Goal: Information Seeking & Learning: Learn about a topic

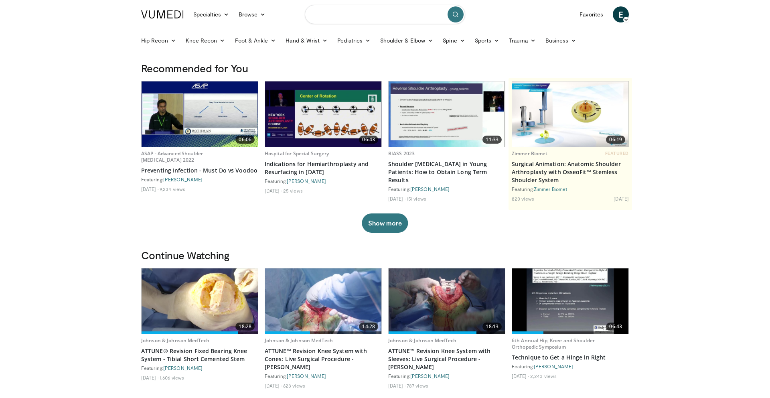
click at [398, 17] on input "Search topics, interventions" at bounding box center [385, 14] width 160 height 19
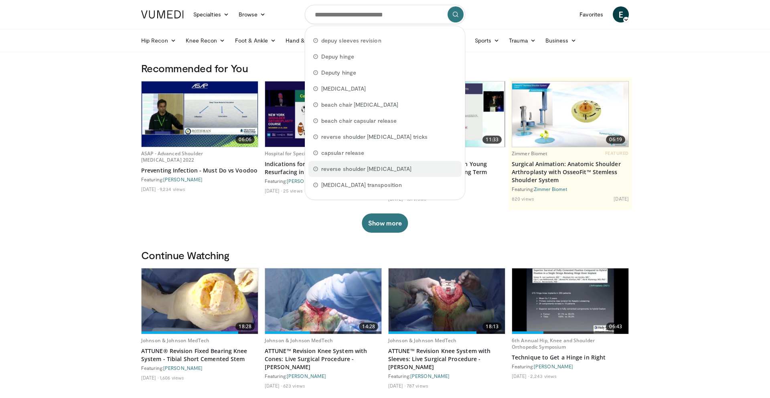
click at [338, 169] on span "reverse shoulder arthroplasty" at bounding box center [366, 169] width 90 height 8
type input "**********"
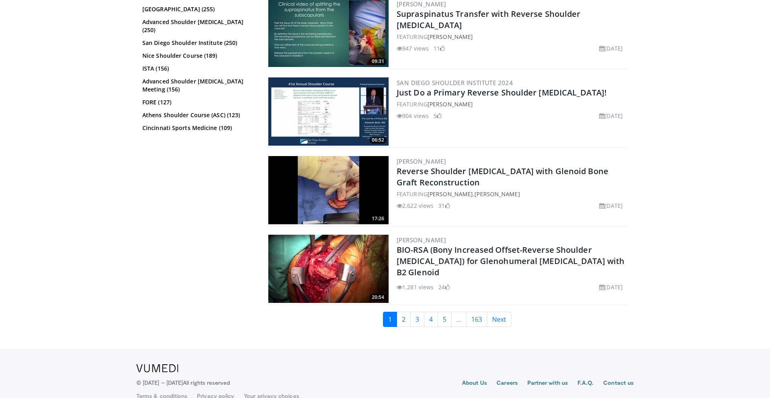
scroll to position [1757, 0]
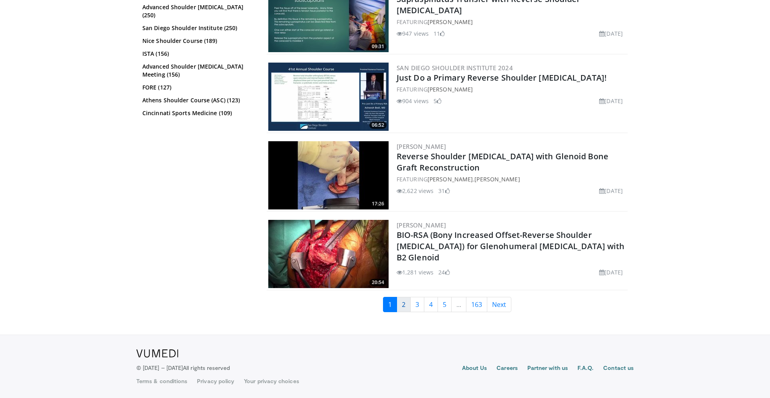
click at [405, 308] on link "2" at bounding box center [404, 304] width 14 height 15
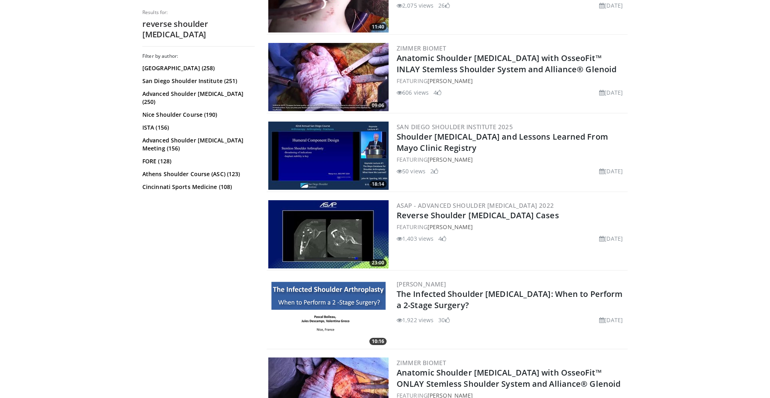
scroll to position [520, 0]
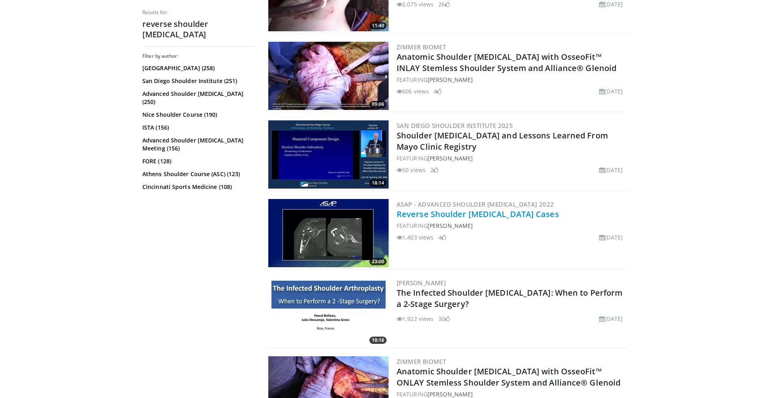
click at [481, 217] on link "Reverse Shoulder Arthroplasty Cases" at bounding box center [478, 214] width 162 height 11
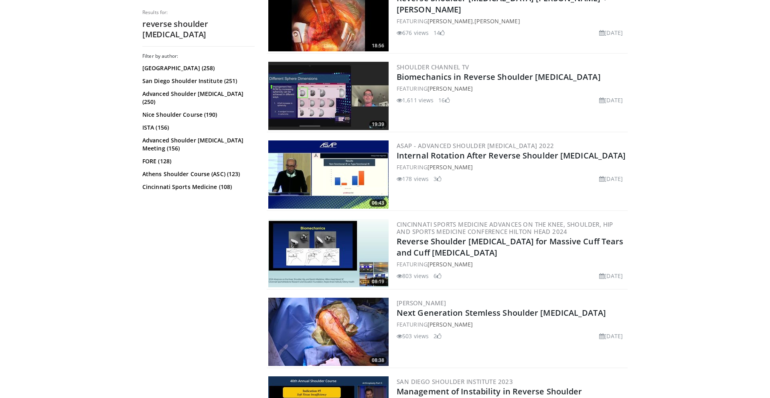
scroll to position [1366, 0]
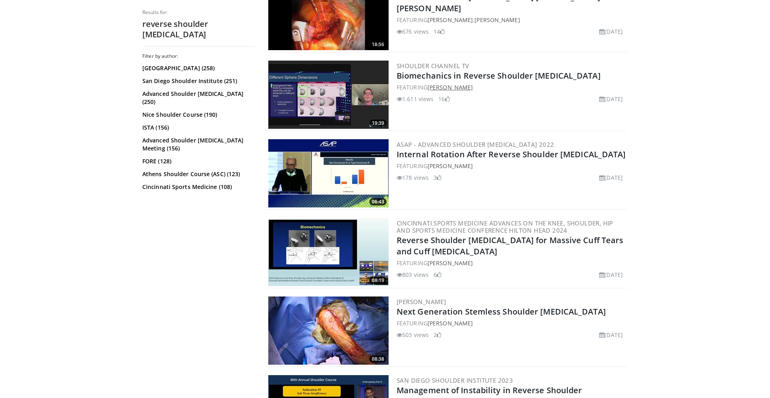
click at [453, 87] on link "Mark Frankle" at bounding box center [449, 87] width 45 height 8
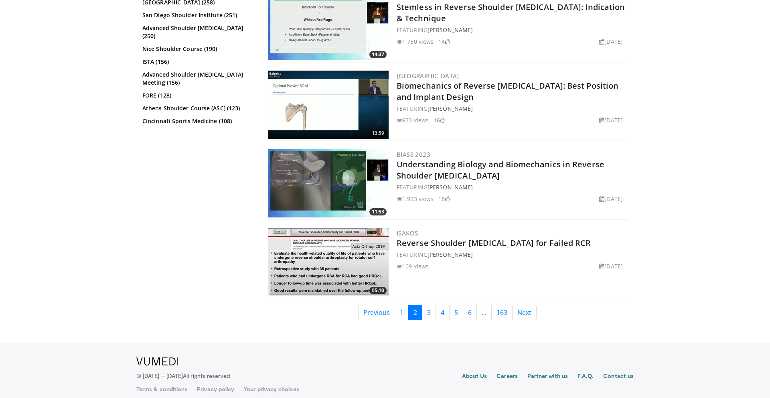
scroll to position [1914, 0]
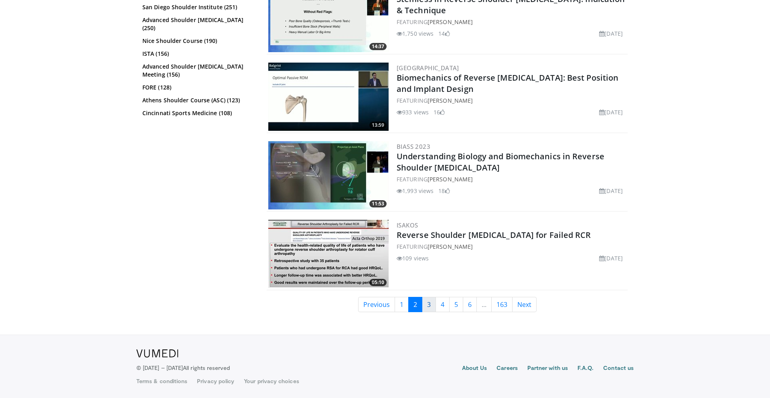
click at [430, 307] on link "3" at bounding box center [429, 304] width 14 height 15
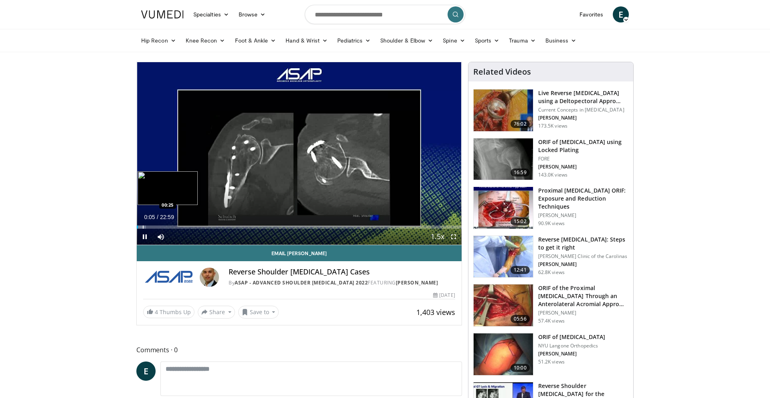
click at [143, 228] on div "Progress Bar" at bounding box center [143, 226] width 1 height 3
click at [453, 238] on span "Video Player" at bounding box center [454, 237] width 16 height 16
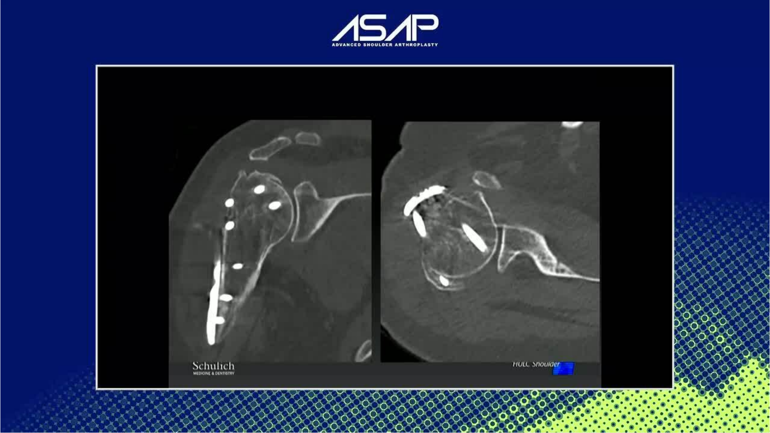
click at [485, 397] on div "10 seconds Tap to unmute" at bounding box center [385, 216] width 770 height 433
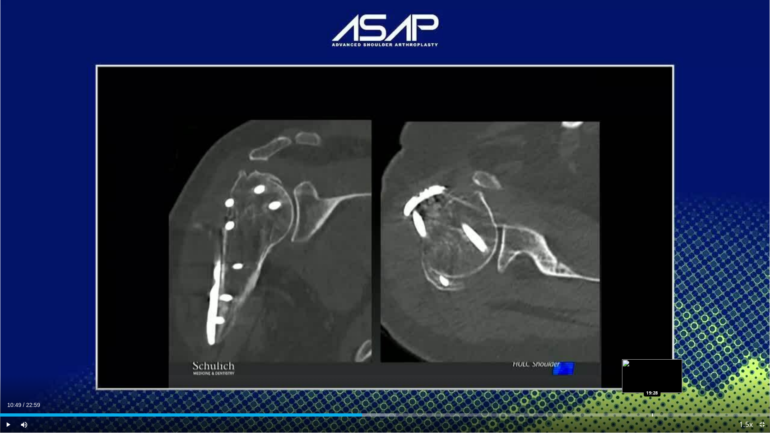
click at [652, 397] on div "Loaded : 51.45% 10:49 19:28" at bounding box center [385, 413] width 770 height 8
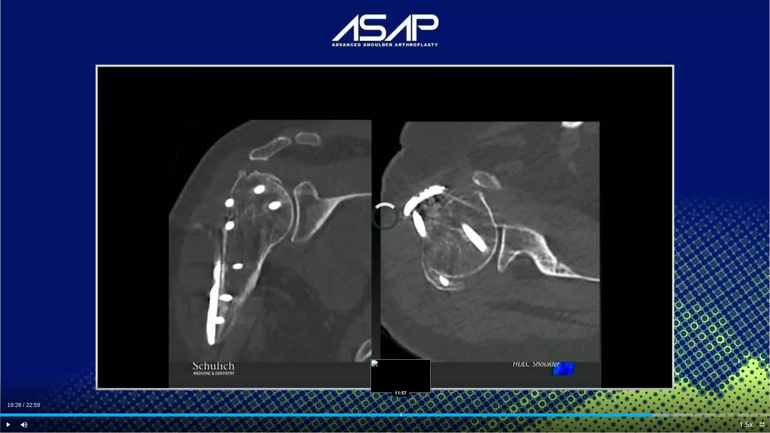
click at [401, 397] on div "Loaded : 89.14% 19:28 11:57" at bounding box center [385, 413] width 770 height 8
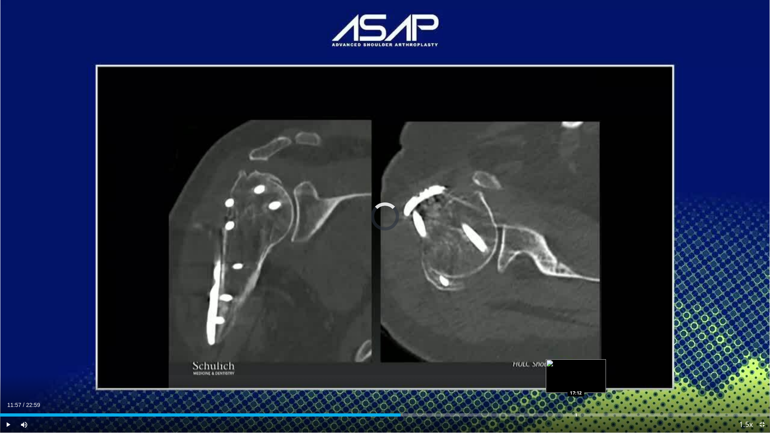
click at [576, 397] on div "Progress Bar" at bounding box center [576, 414] width 1 height 3
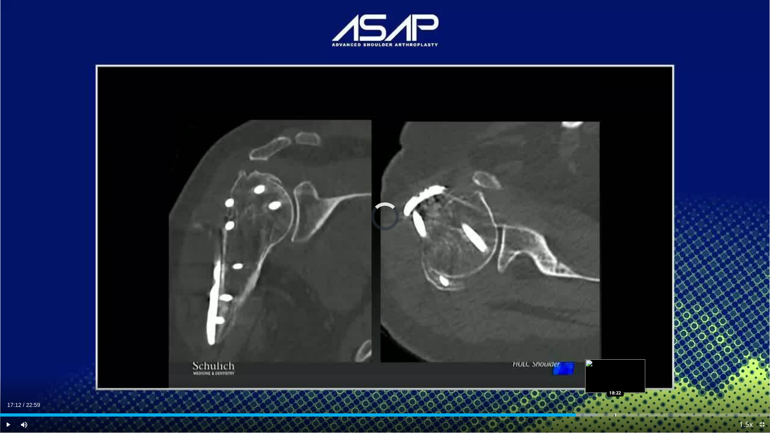
click at [615, 397] on div "Progress Bar" at bounding box center [615, 414] width 1 height 3
click at [656, 397] on div "Progress Bar" at bounding box center [656, 414] width 1 height 3
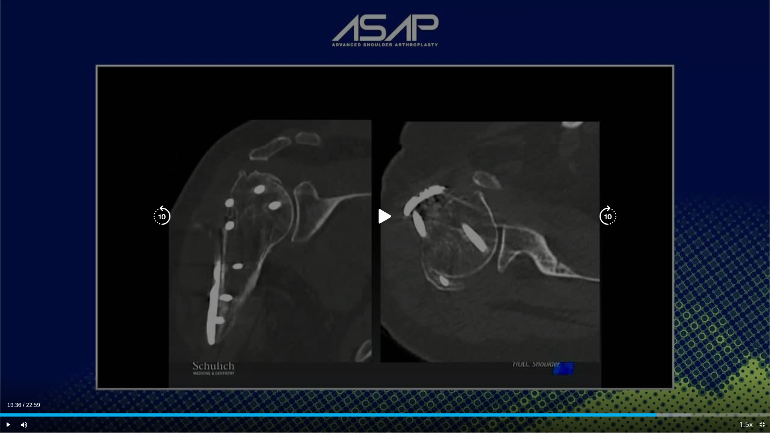
click at [382, 215] on icon "Video Player" at bounding box center [385, 216] width 22 height 22
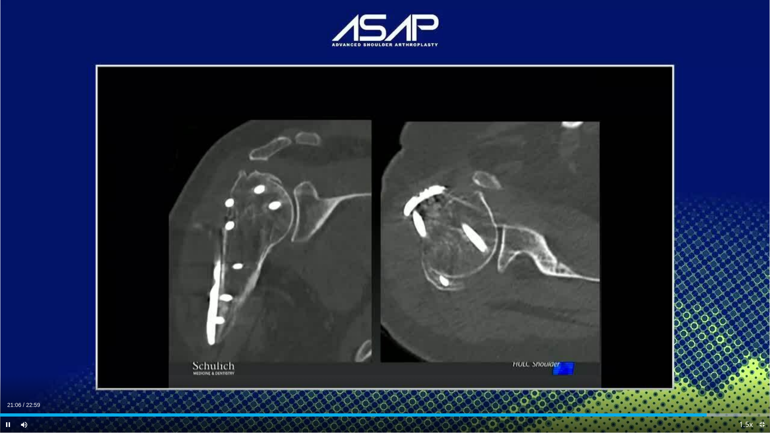
click at [763, 397] on span "Video Player" at bounding box center [762, 425] width 16 height 16
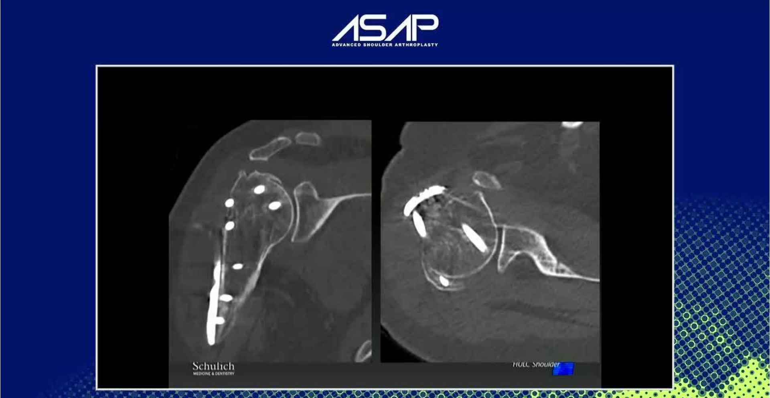
scroll to position [579, 0]
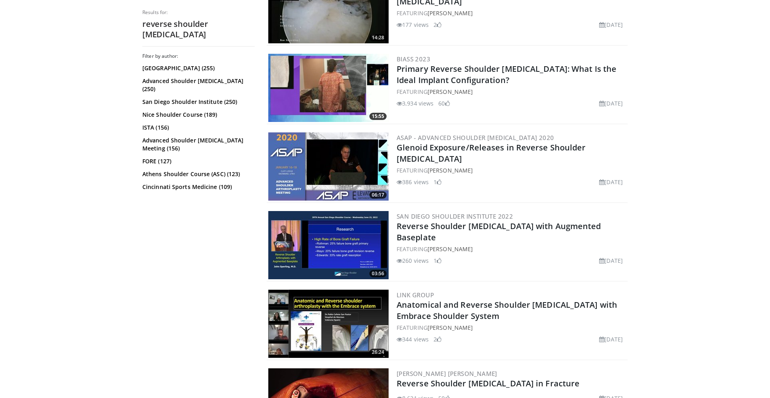
scroll to position [1610, 0]
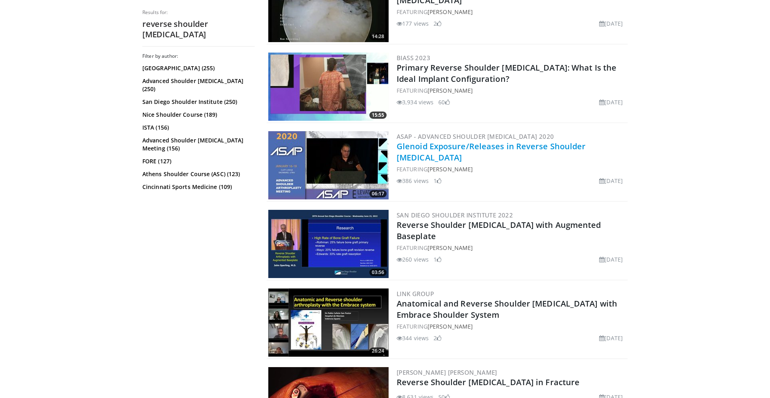
click at [431, 152] on link "Glenoid Exposure/Releases in Reverse Shoulder Arthroplasty" at bounding box center [491, 152] width 189 height 22
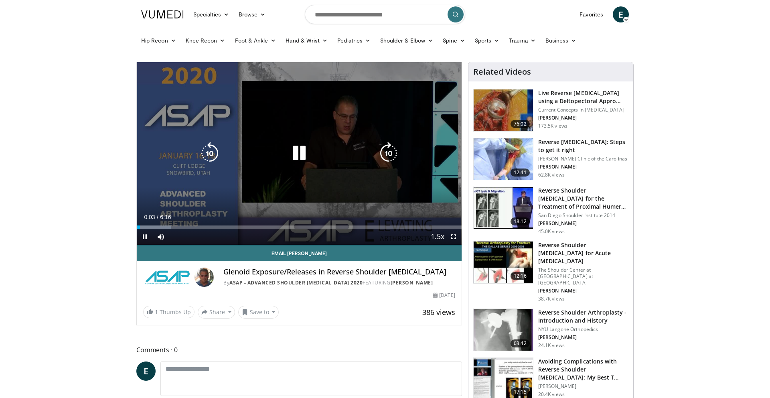
click at [300, 154] on icon "Video Player" at bounding box center [299, 153] width 22 height 22
click at [298, 154] on icon "Video Player" at bounding box center [299, 153] width 22 height 22
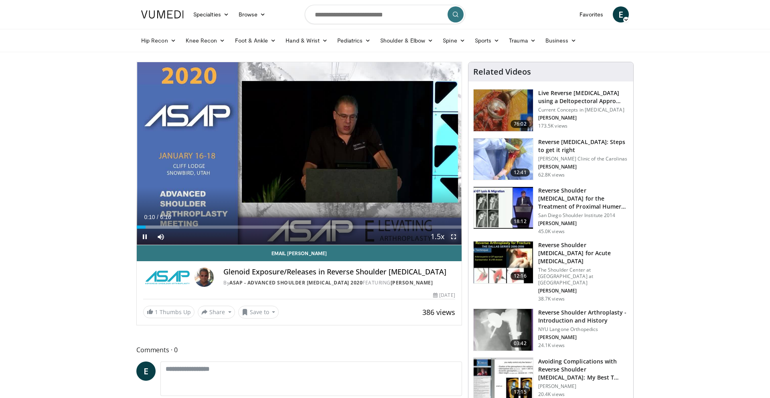
click at [454, 236] on span "Video Player" at bounding box center [454, 237] width 16 height 16
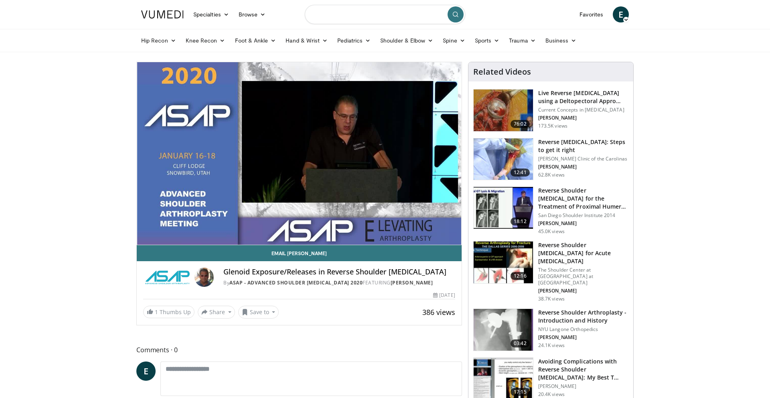
click at [376, 18] on input "Search topics, interventions" at bounding box center [385, 14] width 160 height 19
type input "**********"
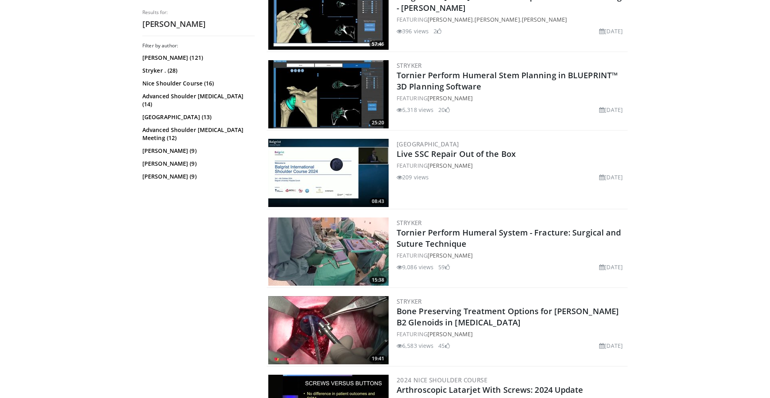
scroll to position [898, 0]
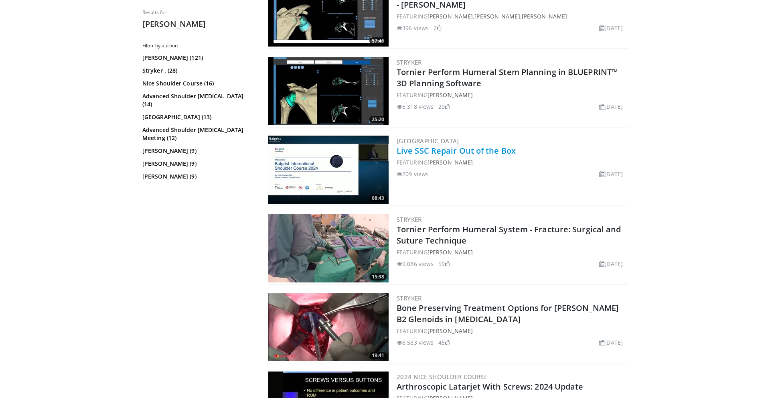
click at [450, 151] on link "Live SSC Repair Out of the Box" at bounding box center [456, 150] width 119 height 11
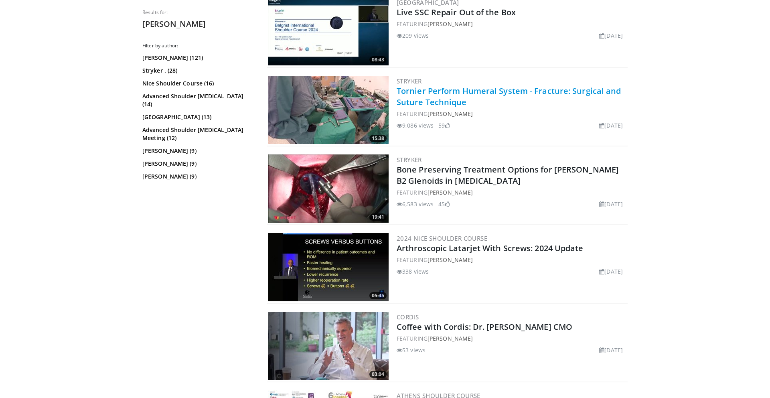
scroll to position [1037, 0]
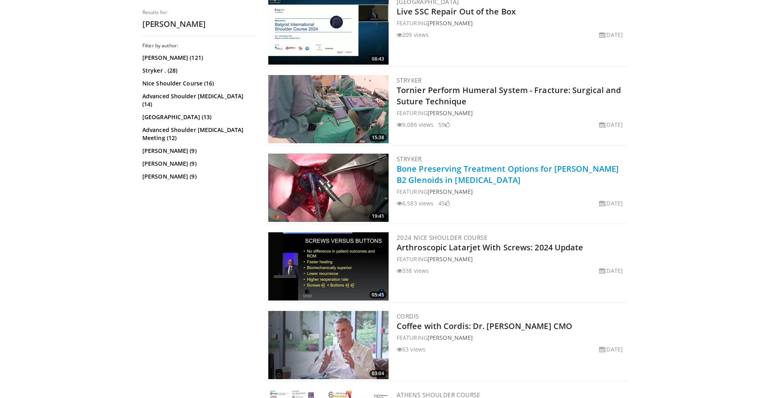
click at [479, 181] on link "Bone Preserving Treatment Options for Walch B2 Glenoids in Total Shoulder Arthr…" at bounding box center [508, 174] width 222 height 22
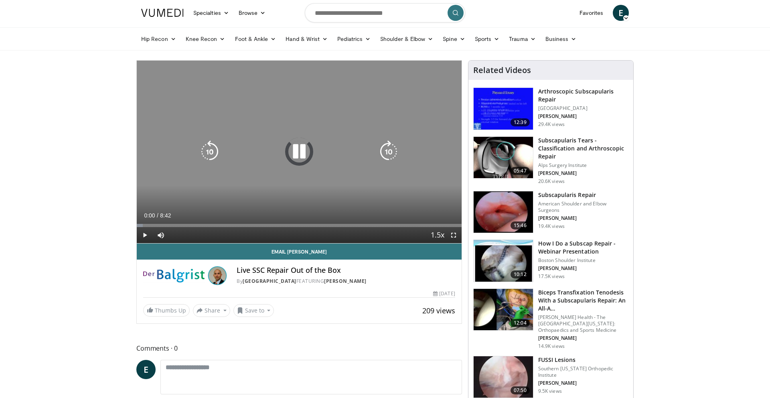
scroll to position [4, 0]
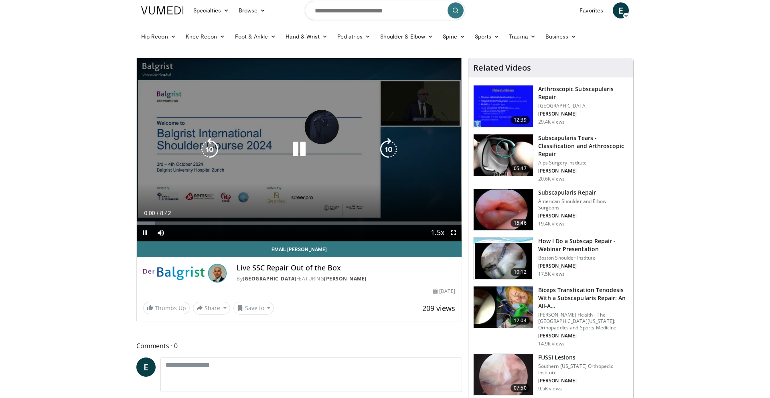
click at [301, 148] on icon "Video Player" at bounding box center [299, 149] width 22 height 22
click at [298, 147] on icon "Video Player" at bounding box center [299, 149] width 22 height 22
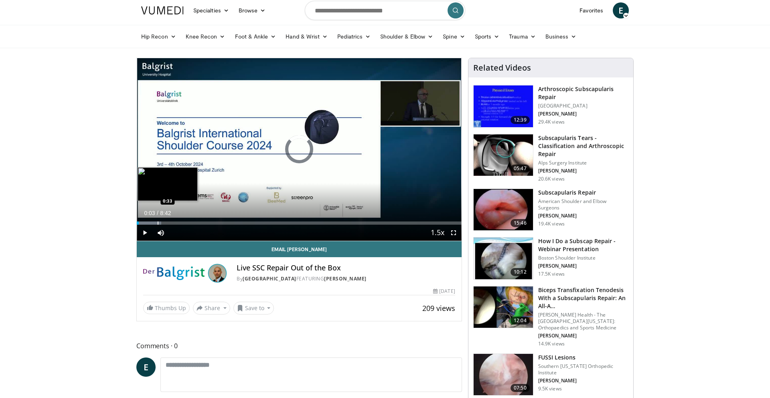
click at [158, 223] on div "Progress Bar" at bounding box center [158, 222] width 1 height 3
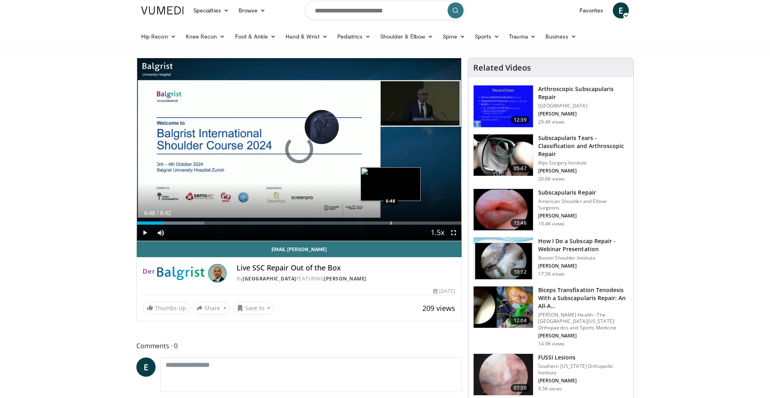
click at [391, 224] on div "Progress Bar" at bounding box center [391, 222] width 1 height 3
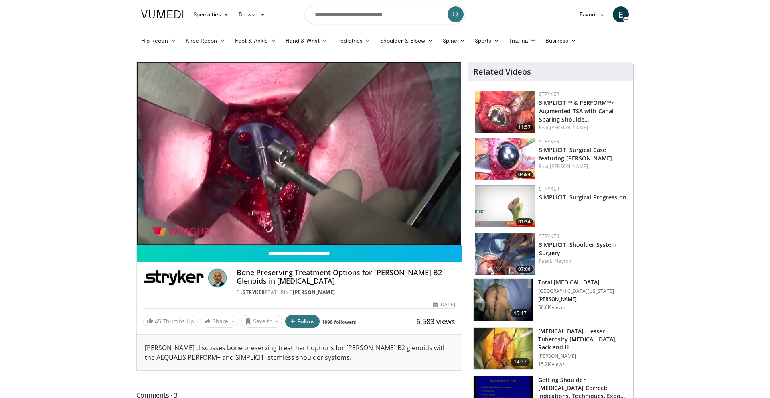
click at [418, 186] on video-js "**********" at bounding box center [299, 153] width 325 height 183
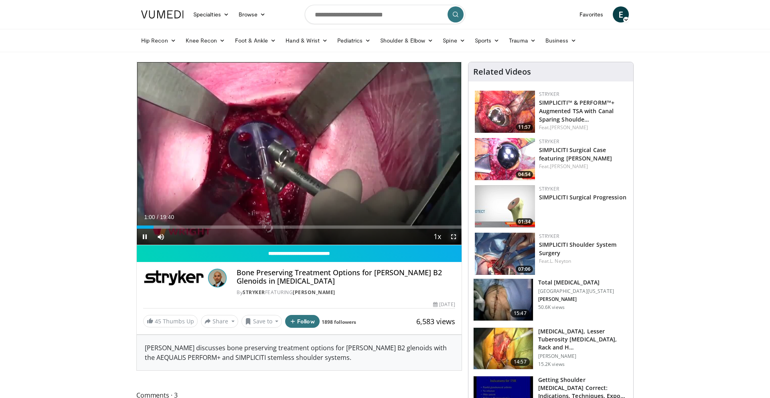
click at [454, 237] on span "Video Player" at bounding box center [454, 237] width 16 height 16
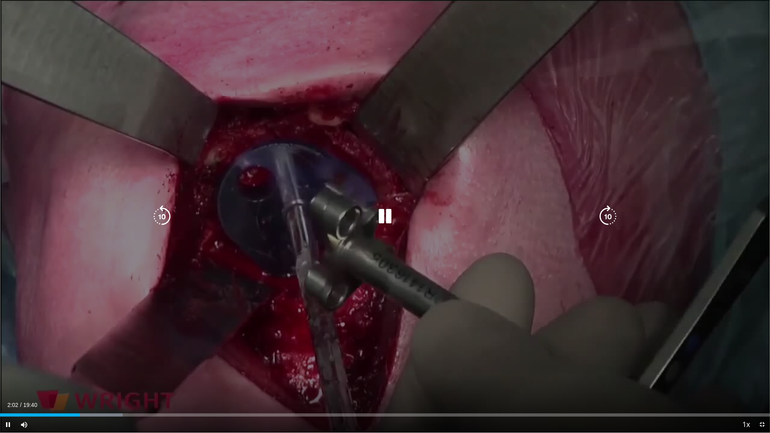
click at [388, 215] on icon "Video Player" at bounding box center [385, 216] width 22 height 22
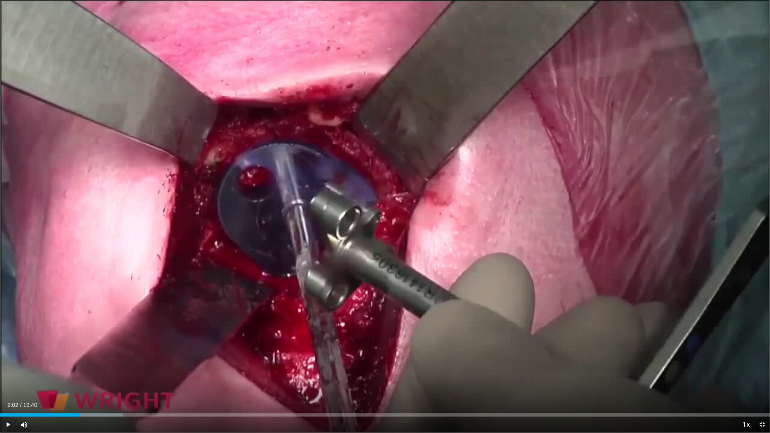
click at [388, 215] on div "10 seconds Tap to unmute" at bounding box center [385, 216] width 770 height 433
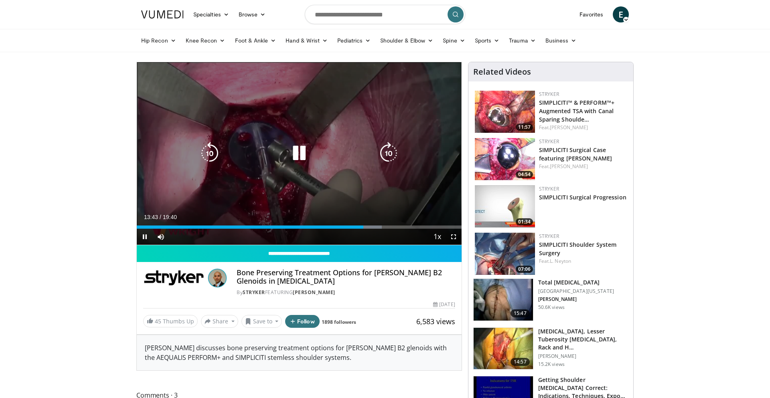
click at [302, 152] on icon "Video Player" at bounding box center [299, 153] width 22 height 22
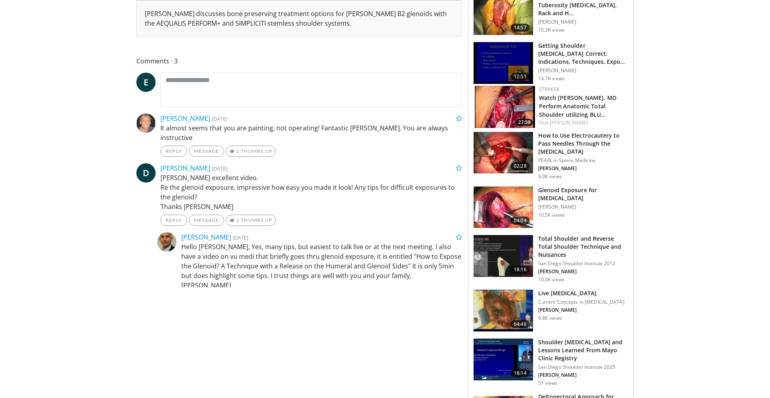
scroll to position [335, 0]
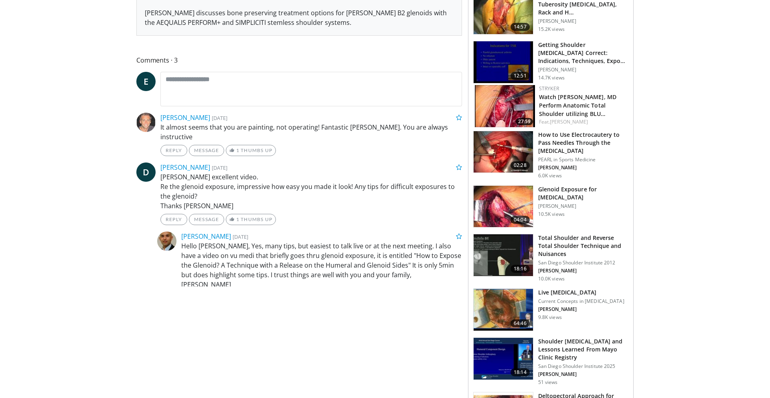
click at [561, 241] on h3 "Total Shoulder and Reverse Total Shoulder Technique and Nuisances" at bounding box center [583, 246] width 90 height 24
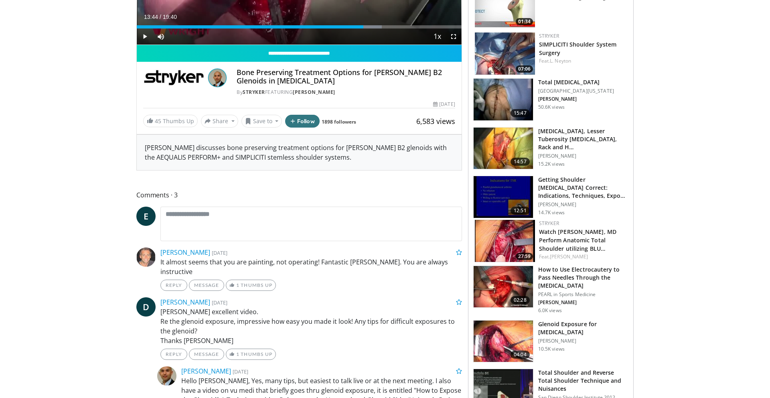
scroll to position [0, 0]
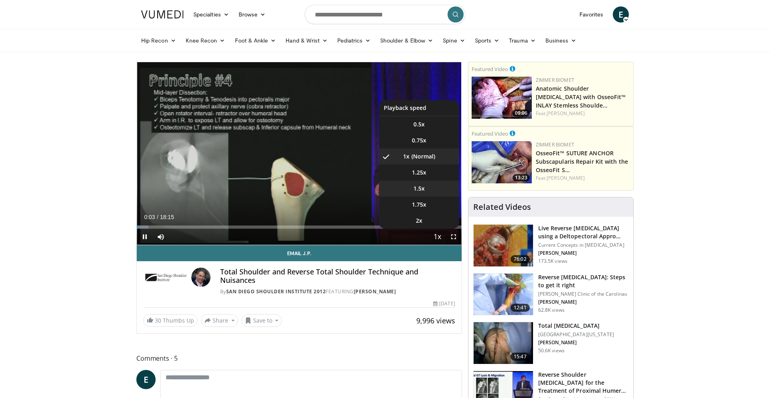
click at [426, 190] on li "1.5x" at bounding box center [419, 188] width 80 height 16
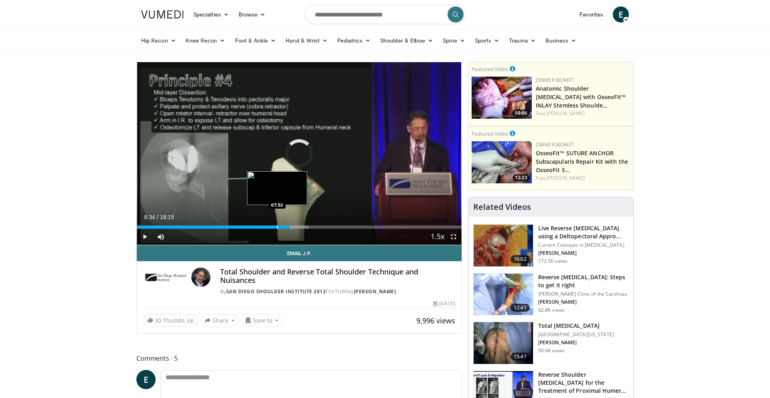
click at [277, 228] on div "Progress Bar" at bounding box center [277, 226] width 1 height 3
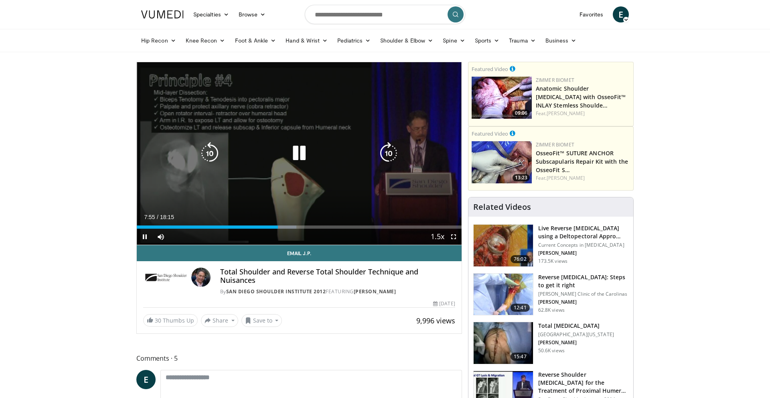
click at [352, 102] on div "10 seconds Tap to unmute" at bounding box center [299, 153] width 325 height 182
click at [299, 154] on icon "Video Player" at bounding box center [299, 153] width 22 height 22
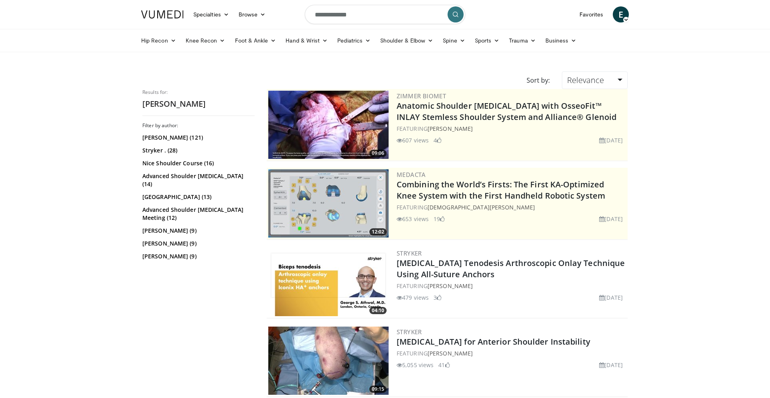
scroll to position [1037, 0]
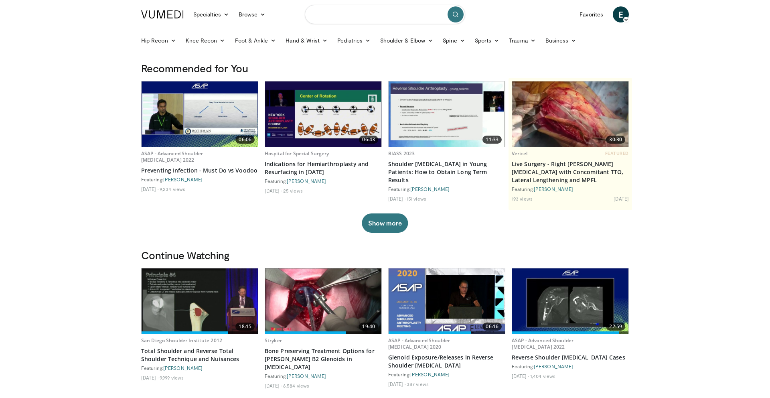
click at [387, 16] on input "Search topics, interventions" at bounding box center [385, 14] width 160 height 19
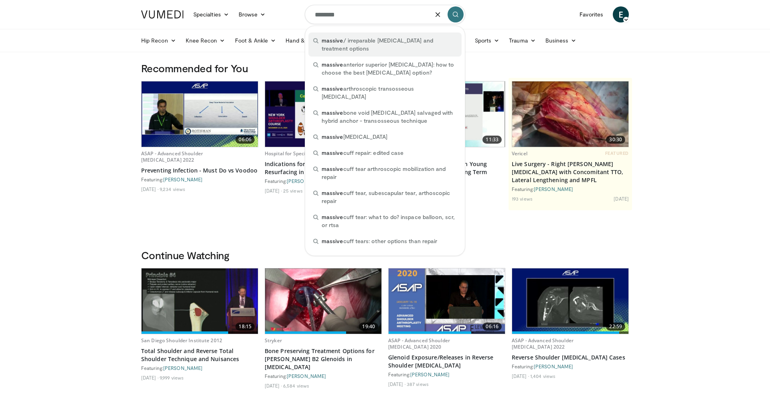
click at [352, 44] on span "massive / irreparable rotator cuff tears and treatment options" at bounding box center [389, 44] width 135 height 16
type input "**********"
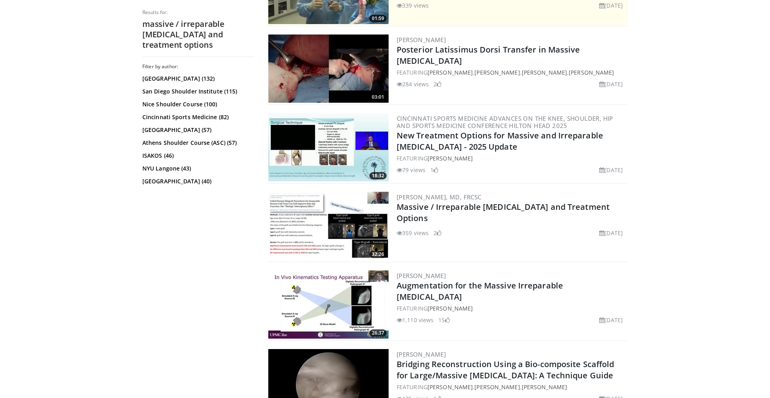
scroll to position [215, 0]
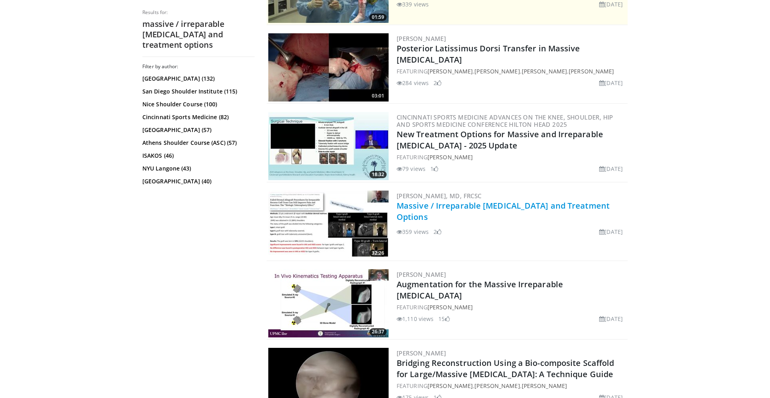
click at [454, 206] on link "Massive / Irreparable Rotator Cuff Tears and Treatment Options" at bounding box center [503, 211] width 213 height 22
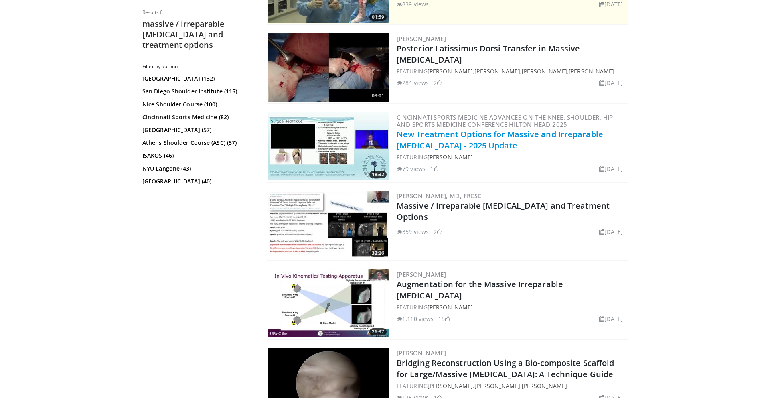
click at [488, 142] on link "New Treatment Options for Massive and Irreparable Rotator Cuff Tears - 2025 Upd…" at bounding box center [500, 140] width 207 height 22
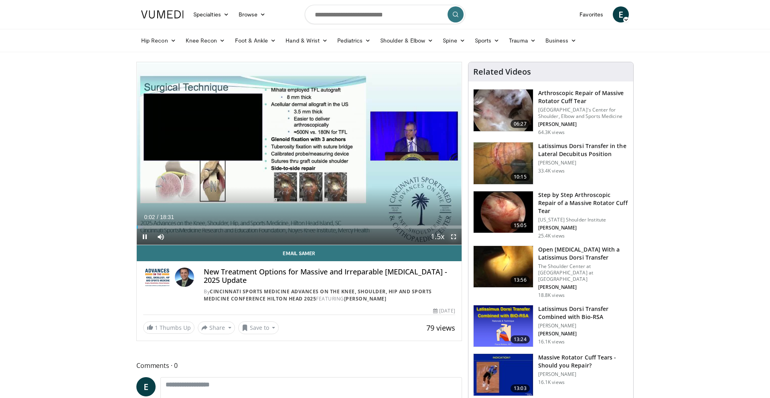
click at [452, 237] on span "Video Player" at bounding box center [454, 237] width 16 height 16
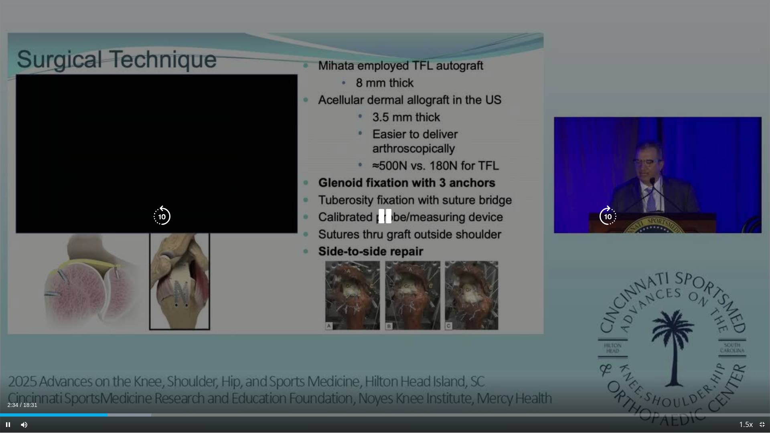
click at [338, 332] on div "10 seconds Tap to unmute" at bounding box center [385, 216] width 770 height 433
click at [387, 218] on icon "Video Player" at bounding box center [385, 216] width 22 height 22
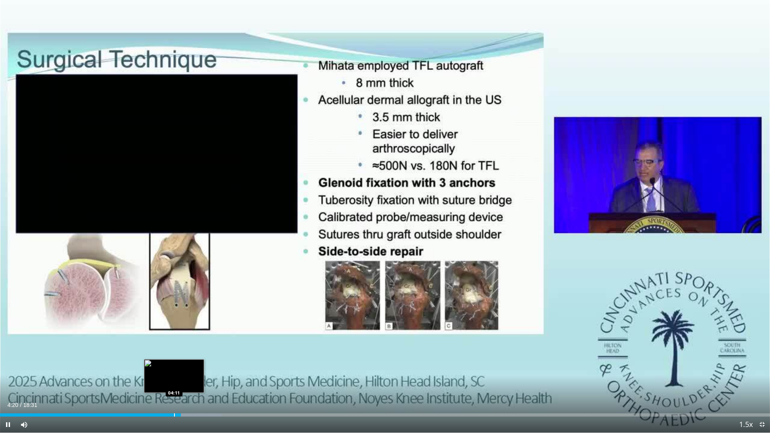
click at [174, 397] on div "Progress Bar" at bounding box center [174, 414] width 1 height 3
click at [169, 397] on div "Progress Bar" at bounding box center [169, 414] width 1 height 3
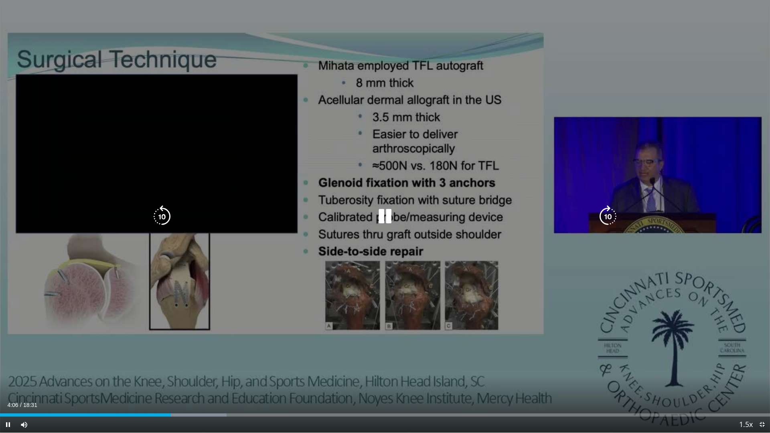
click at [384, 220] on icon "Video Player" at bounding box center [385, 216] width 22 height 22
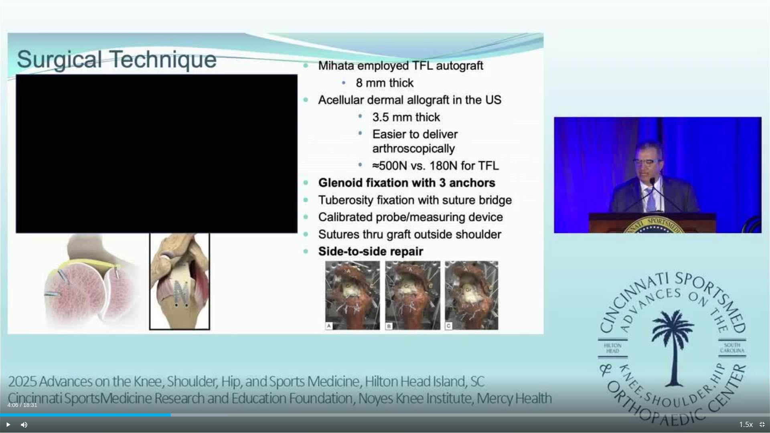
click at [384, 220] on div "10 seconds Tap to unmute" at bounding box center [385, 216] width 770 height 433
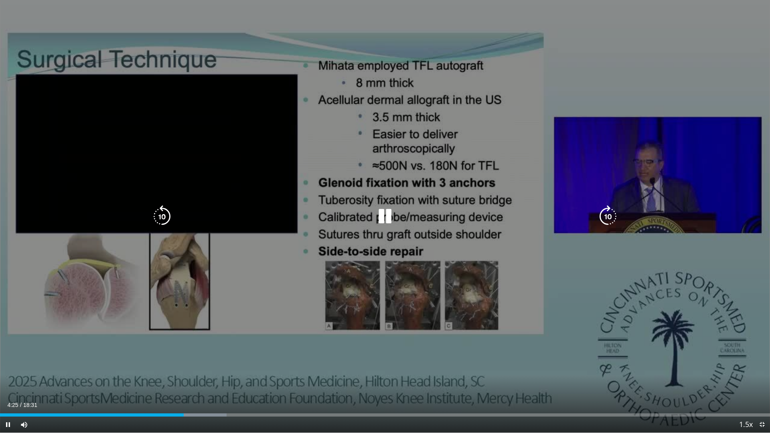
click at [388, 221] on icon "Video Player" at bounding box center [385, 216] width 22 height 22
click at [386, 216] on icon "Video Player" at bounding box center [385, 216] width 22 height 22
click at [480, 213] on div "Video Player" at bounding box center [385, 217] width 462 height 16
click at [379, 215] on icon "Video Player" at bounding box center [385, 216] width 22 height 22
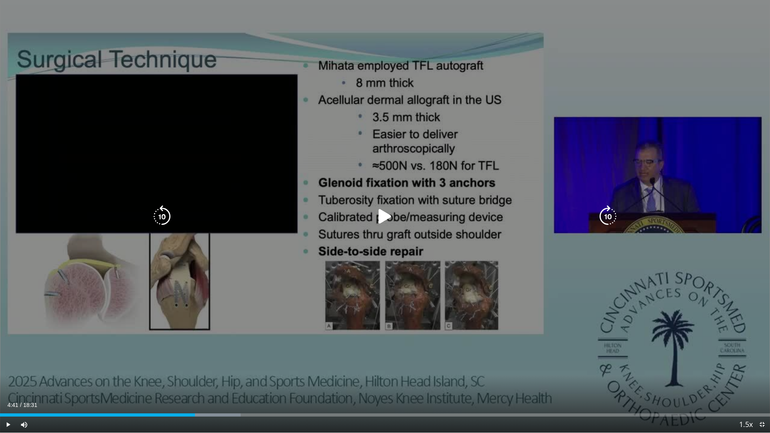
click at [386, 219] on icon "Video Player" at bounding box center [385, 216] width 22 height 22
click at [381, 218] on icon "Video Player" at bounding box center [385, 216] width 22 height 22
click at [381, 219] on icon "Video Player" at bounding box center [385, 216] width 22 height 22
click at [384, 213] on icon "Video Player" at bounding box center [385, 216] width 22 height 22
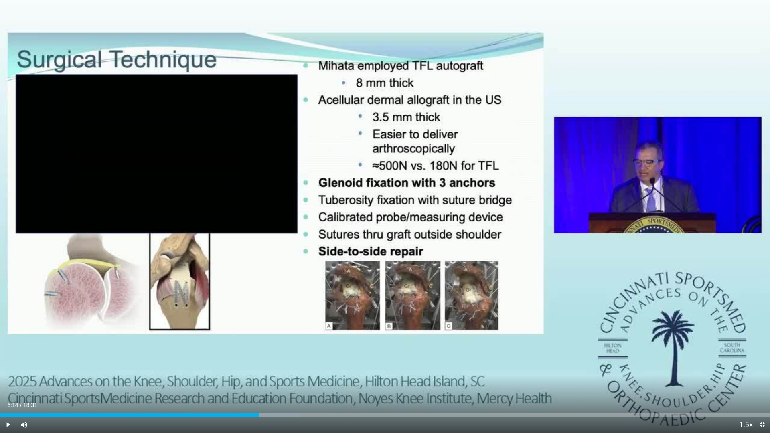
click at [384, 213] on div "10 seconds Tap to unmute" at bounding box center [385, 216] width 770 height 433
click at [313, 397] on div "Progress Bar" at bounding box center [313, 414] width 1 height 3
click at [320, 397] on div "Progress Bar" at bounding box center [320, 414] width 1 height 3
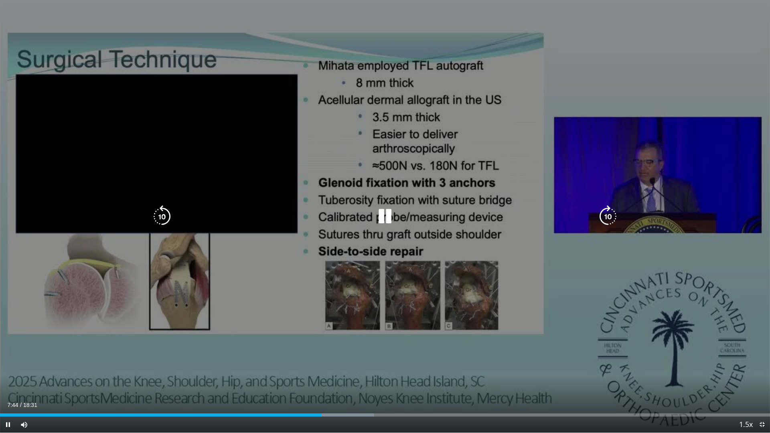
click at [383, 217] on icon "Video Player" at bounding box center [385, 216] width 22 height 22
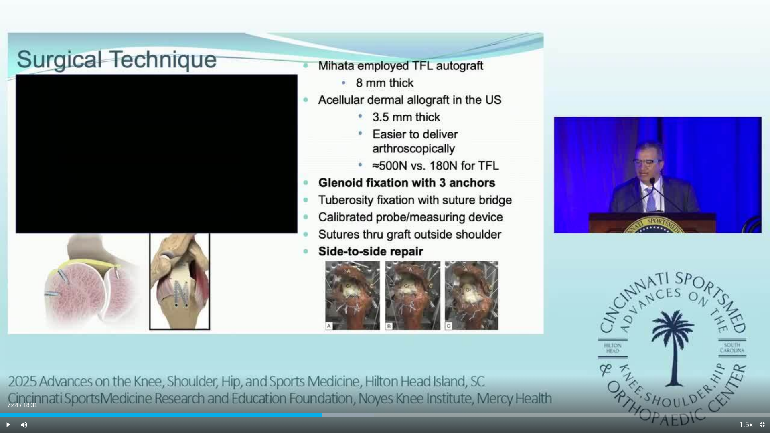
click at [383, 217] on div "10 seconds Tap to unmute" at bounding box center [385, 216] width 770 height 433
click at [360, 397] on div "Progress Bar" at bounding box center [360, 414] width 1 height 3
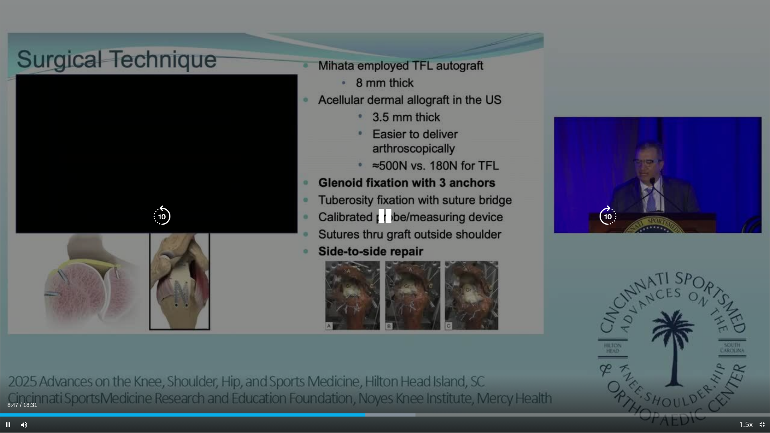
click at [383, 216] on icon "Video Player" at bounding box center [385, 216] width 22 height 22
click at [385, 217] on icon "Video Player" at bounding box center [385, 216] width 22 height 22
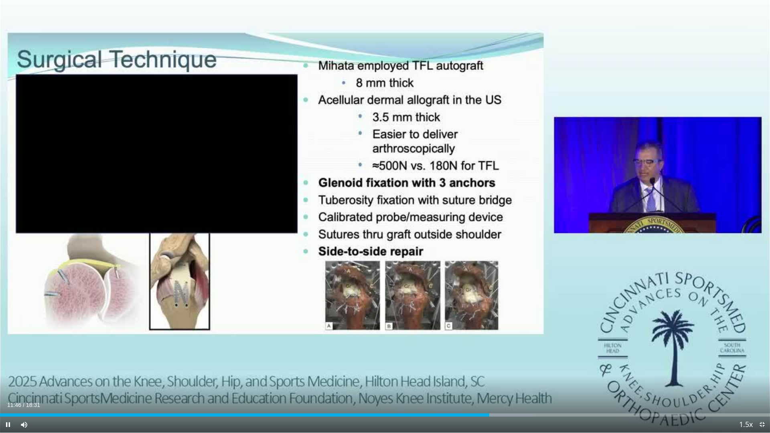
click at [478, 397] on div "Current Time 11:46 / Duration 18:31 Pause Skip Backward Skip Forward Mute Loade…" at bounding box center [385, 425] width 770 height 16
click at [478, 397] on div "Progress Bar" at bounding box center [478, 414] width 1 height 3
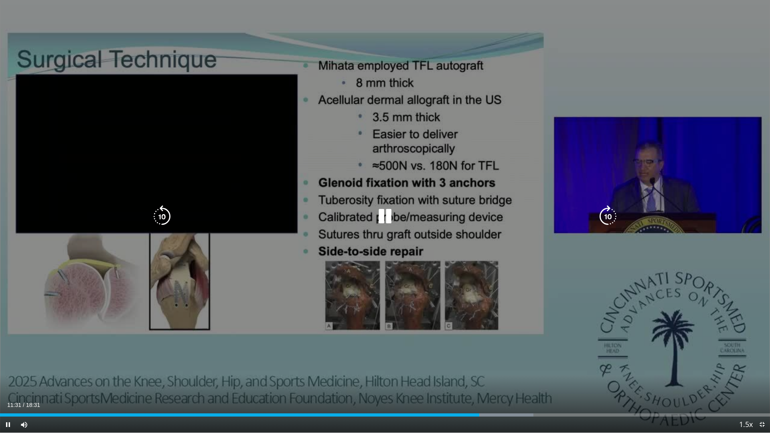
click at [373, 174] on div "10 seconds Tap to unmute" at bounding box center [385, 216] width 770 height 433
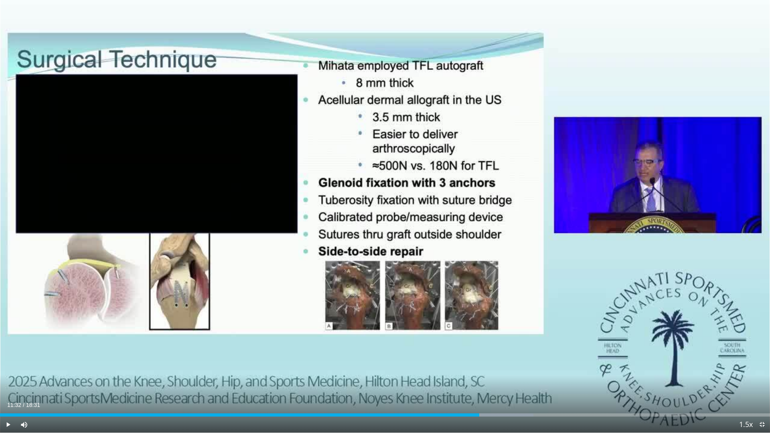
click at [383, 217] on div "10 seconds Tap to unmute" at bounding box center [385, 216] width 770 height 433
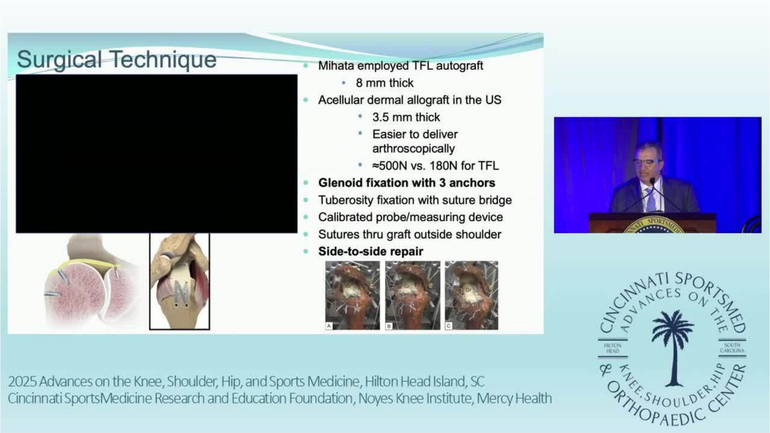
click at [514, 397] on div "10 seconds Tap to unmute" at bounding box center [385, 216] width 770 height 433
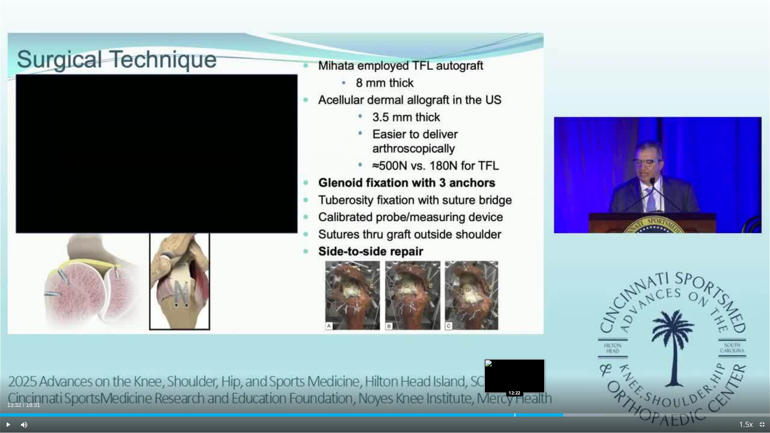
click at [514, 397] on div "Progress Bar" at bounding box center [514, 414] width 1 height 3
click at [505, 397] on div "Progress Bar" at bounding box center [505, 414] width 1 height 3
click at [498, 397] on div "Progress Bar" at bounding box center [498, 414] width 1 height 3
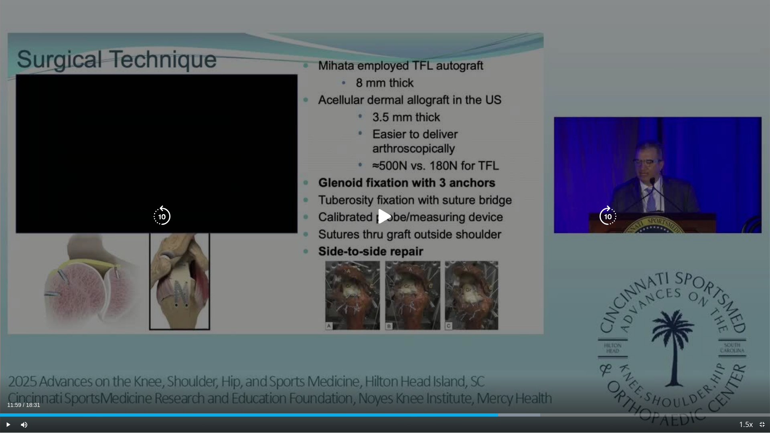
click at [383, 220] on icon "Video Player" at bounding box center [385, 216] width 22 height 22
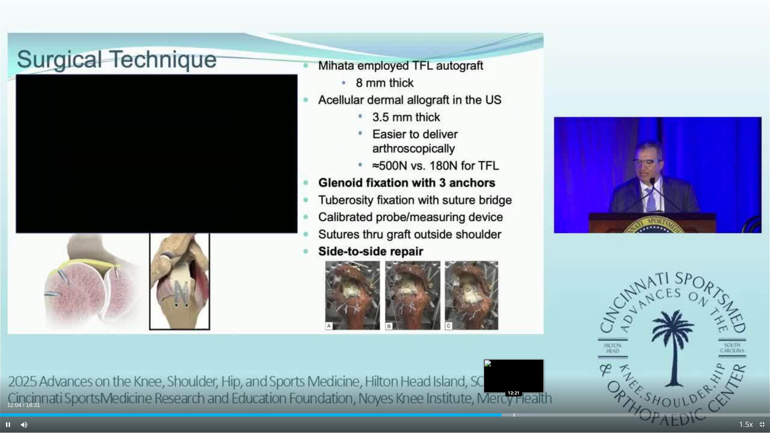
click at [514, 397] on div "Progress Bar" at bounding box center [514, 414] width 1 height 3
click at [524, 397] on div "Progress Bar" at bounding box center [524, 414] width 1 height 3
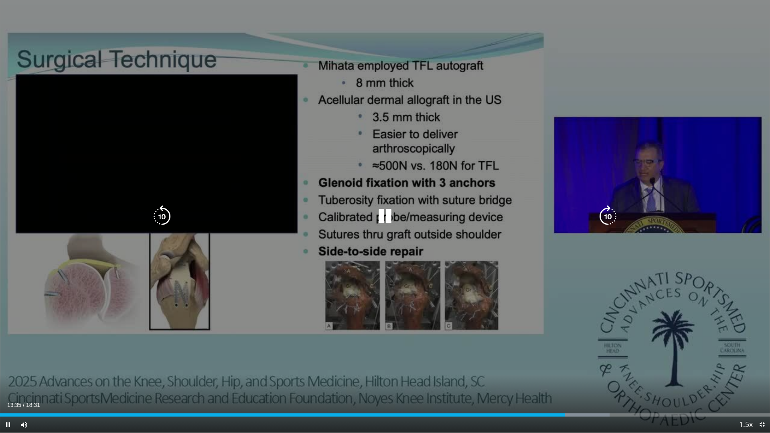
click at [384, 217] on icon "Video Player" at bounding box center [385, 216] width 22 height 22
click at [385, 219] on icon "Video Player" at bounding box center [385, 216] width 22 height 22
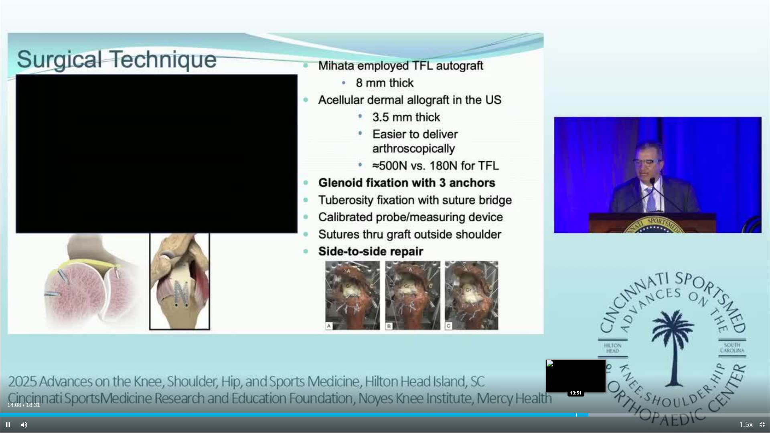
click at [576, 397] on div "Progress Bar" at bounding box center [576, 414] width 1 height 3
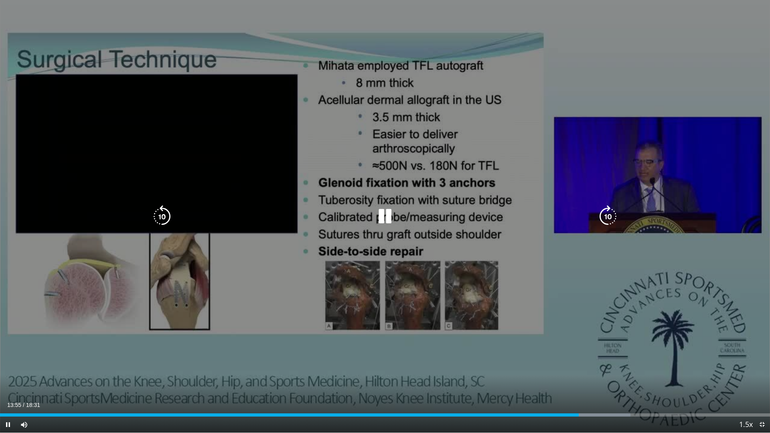
click at [386, 215] on icon "Video Player" at bounding box center [385, 216] width 22 height 22
click at [385, 217] on icon "Video Player" at bounding box center [385, 216] width 22 height 22
click at [386, 215] on icon "Video Player" at bounding box center [385, 216] width 22 height 22
click at [386, 217] on icon "Video Player" at bounding box center [385, 216] width 22 height 22
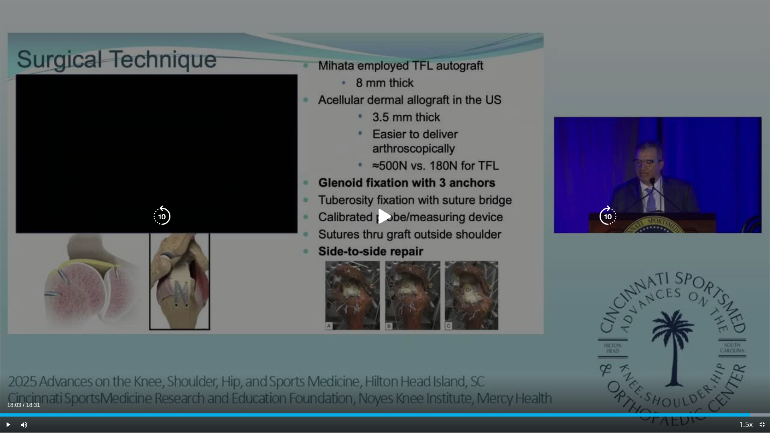
click at [384, 216] on icon "Video Player" at bounding box center [385, 216] width 22 height 22
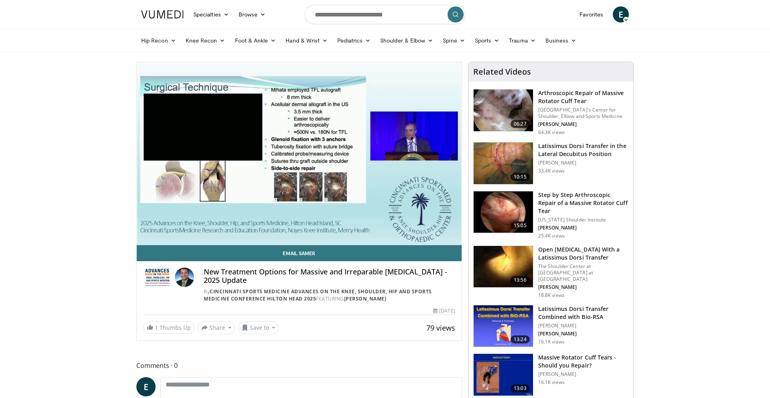
click at [393, 17] on input "Search topics, interventions" at bounding box center [385, 14] width 160 height 19
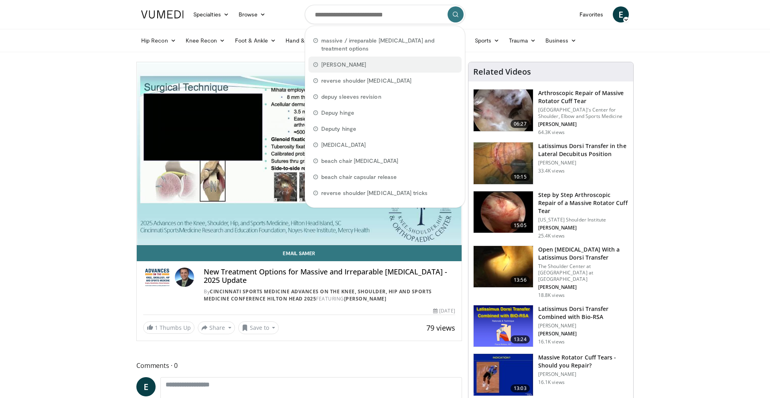
click at [338, 65] on span "george athwal" at bounding box center [343, 65] width 45 height 8
type input "**********"
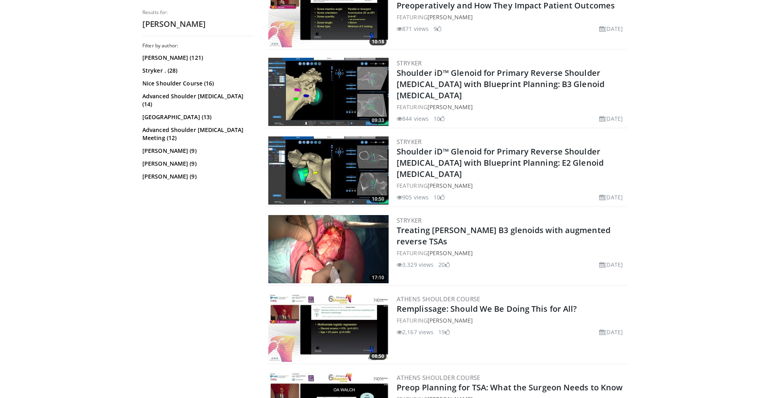
scroll to position [1523, 0]
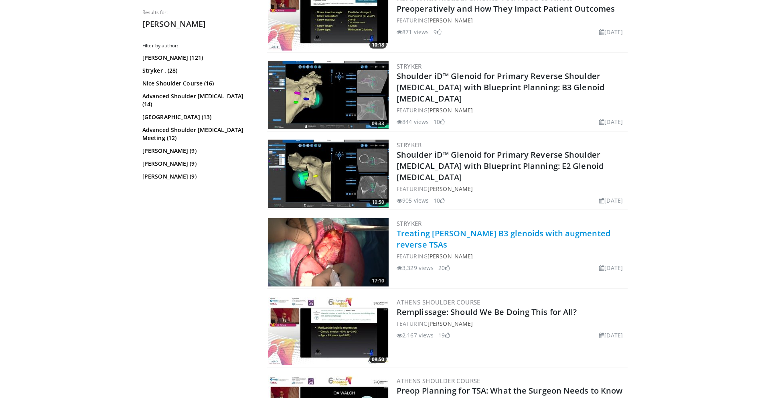
click at [527, 235] on link "Treating [PERSON_NAME] B3 glenoids with augmented reverse TSAs" at bounding box center [504, 239] width 214 height 22
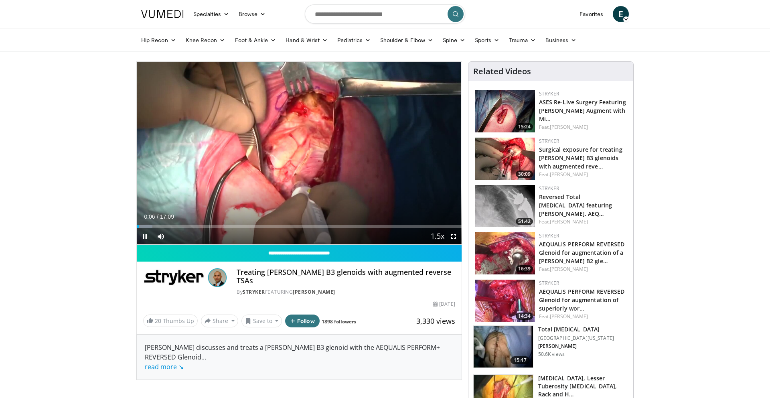
scroll to position [1, 0]
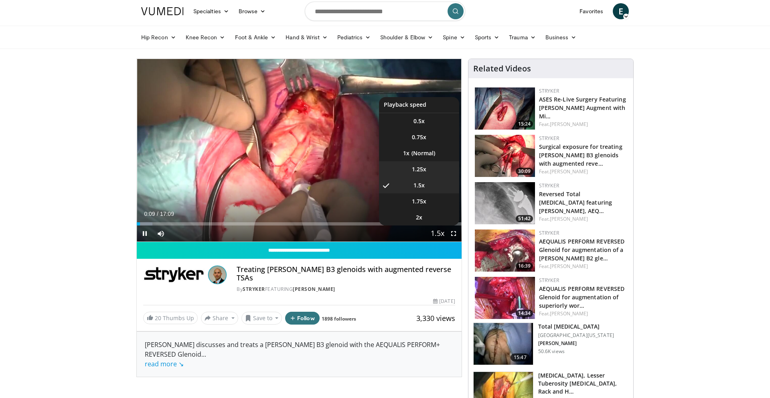
click at [419, 174] on li "1.25x" at bounding box center [419, 169] width 80 height 16
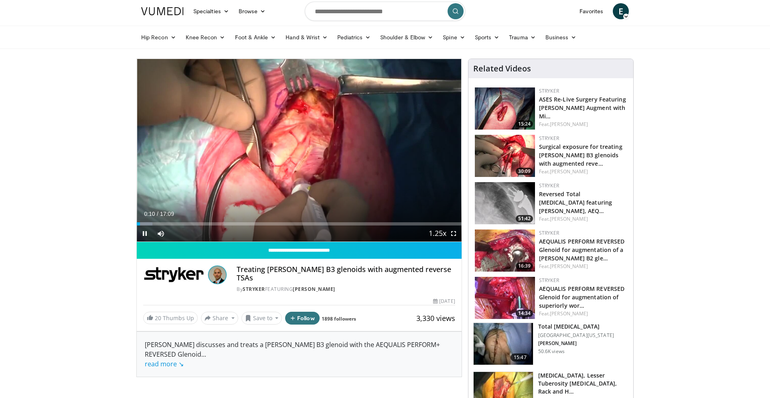
scroll to position [2, 0]
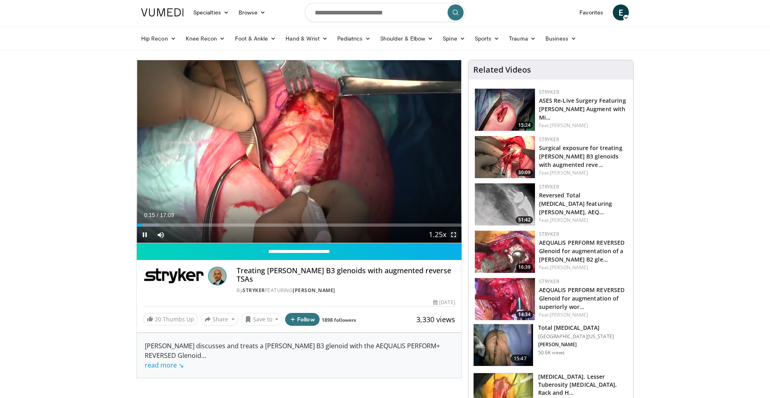
click at [454, 235] on span "Video Player" at bounding box center [454, 235] width 16 height 16
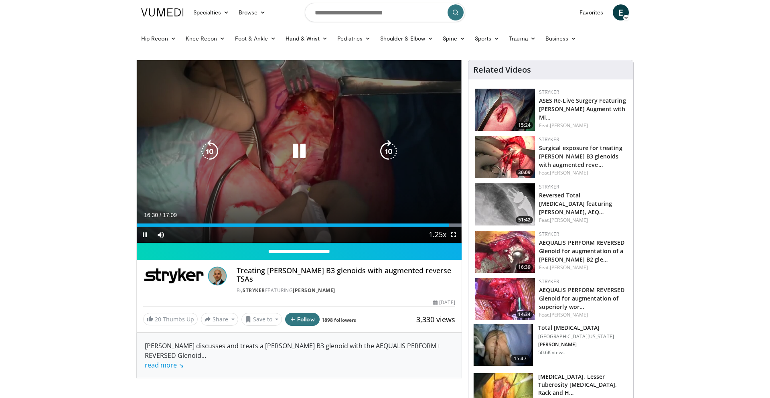
click at [343, 124] on div "10 seconds Tap to unmute" at bounding box center [299, 151] width 325 height 182
